Goal: Entertainment & Leisure: Consume media (video, audio)

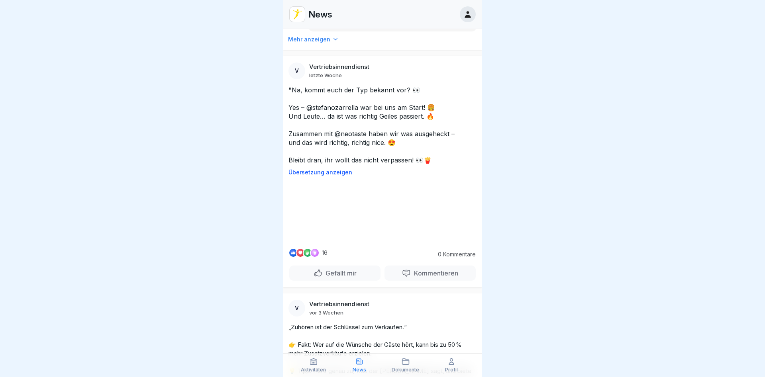
scroll to position [1625, 0]
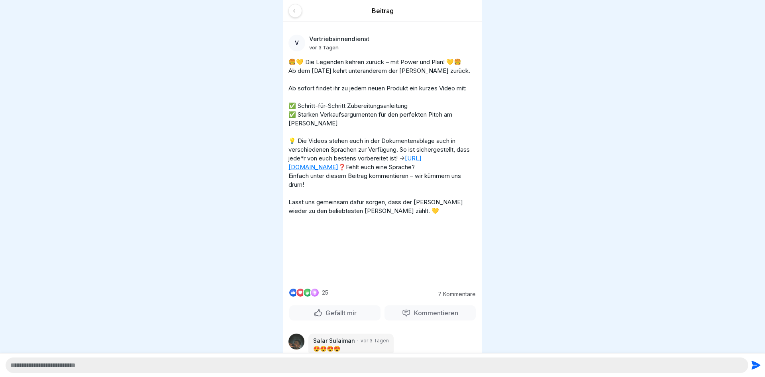
click at [294, 10] on icon at bounding box center [295, 11] width 4 height 4
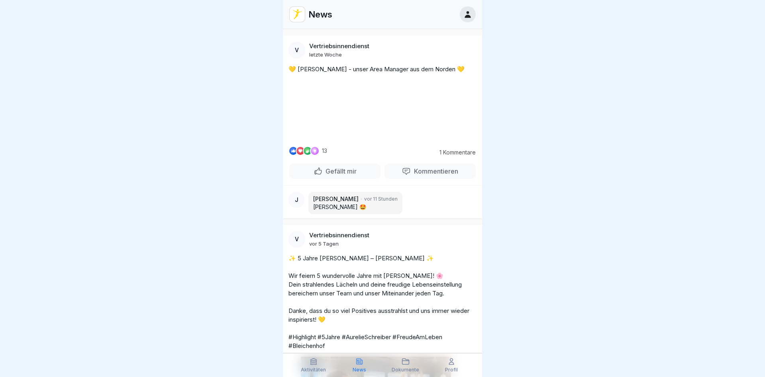
click at [293, 16] on img at bounding box center [297, 14] width 15 height 15
click at [396, 140] on video at bounding box center [383, 110] width 120 height 60
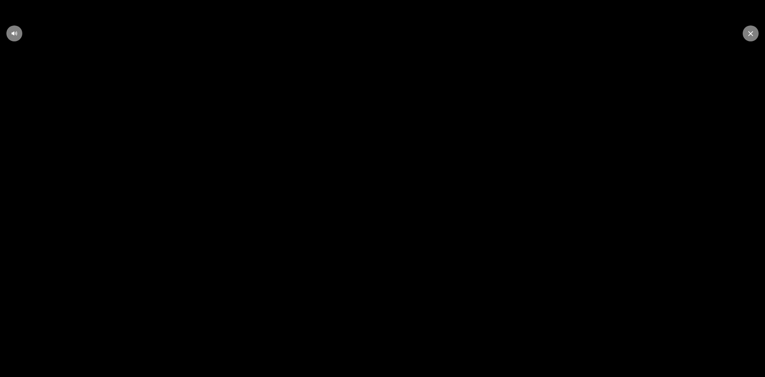
click at [340, 128] on video at bounding box center [382, 188] width 765 height 377
click at [751, 34] on icon at bounding box center [750, 33] width 5 height 5
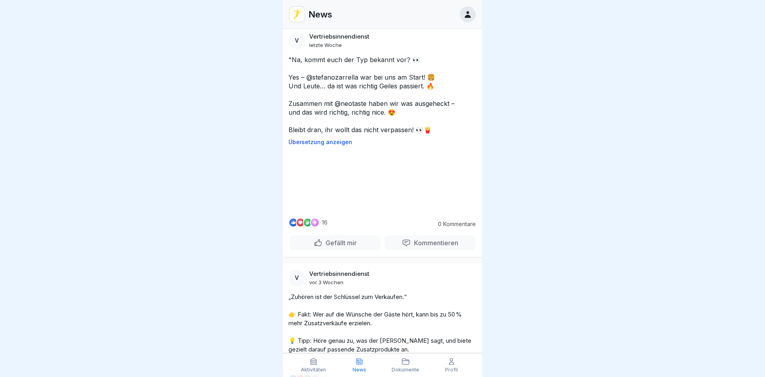
scroll to position [1482, 0]
